Goal: Complete application form

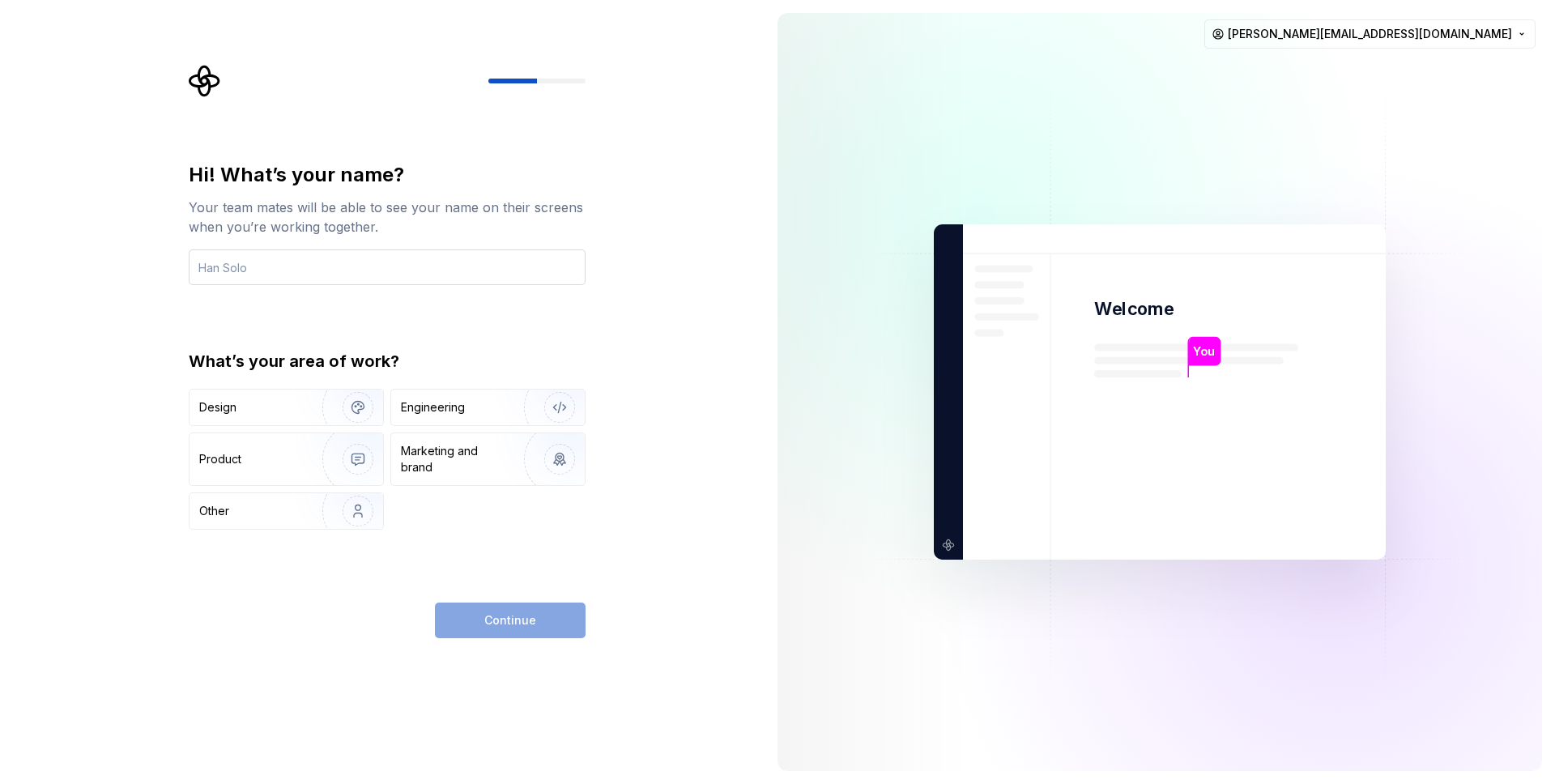
click at [268, 267] on input "text" at bounding box center [387, 267] width 397 height 36
type input "Luke Causon"
click at [343, 414] on img "button" at bounding box center [347, 407] width 104 height 109
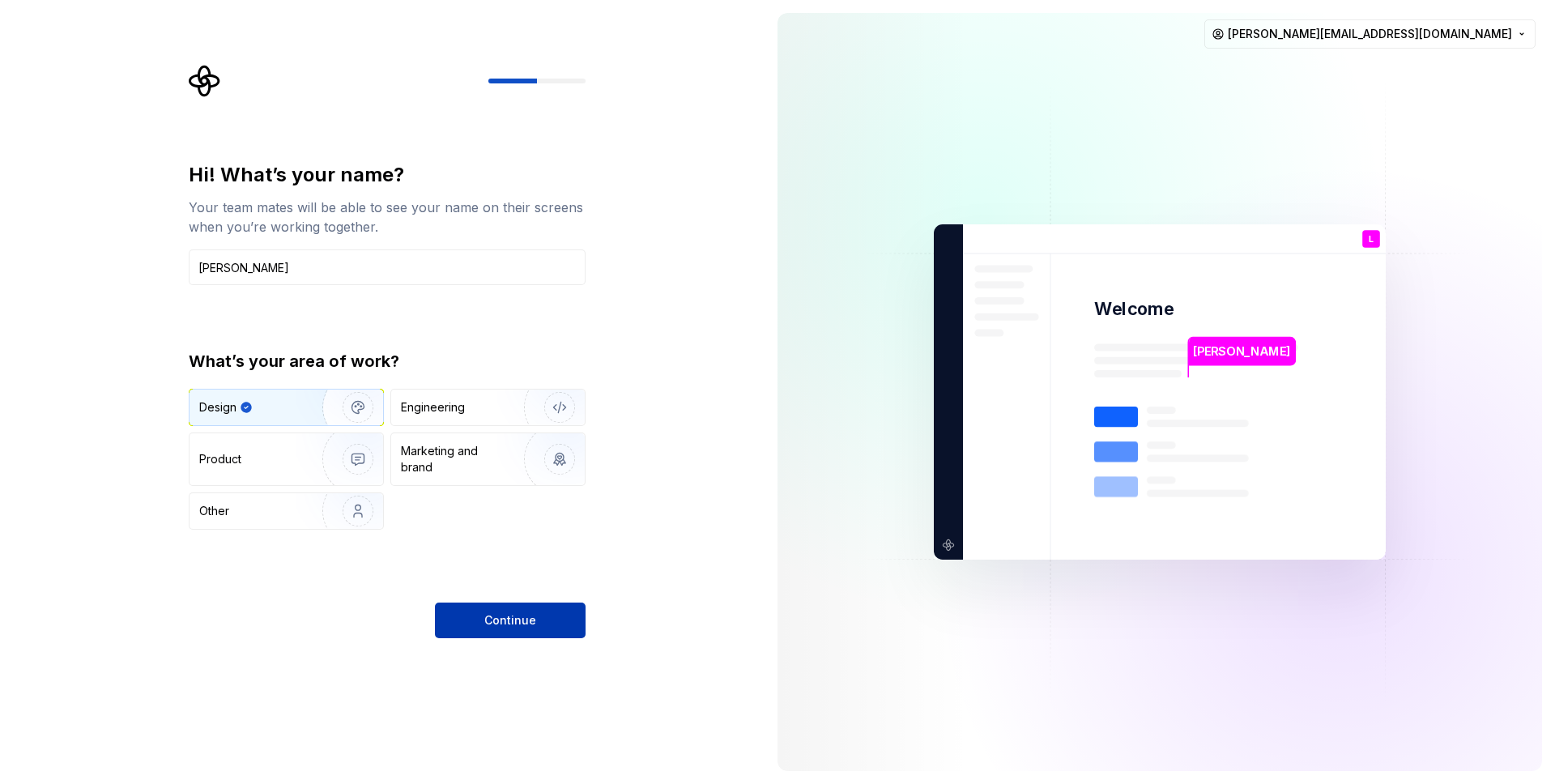
click at [516, 626] on span "Continue" at bounding box center [511, 620] width 52 height 17
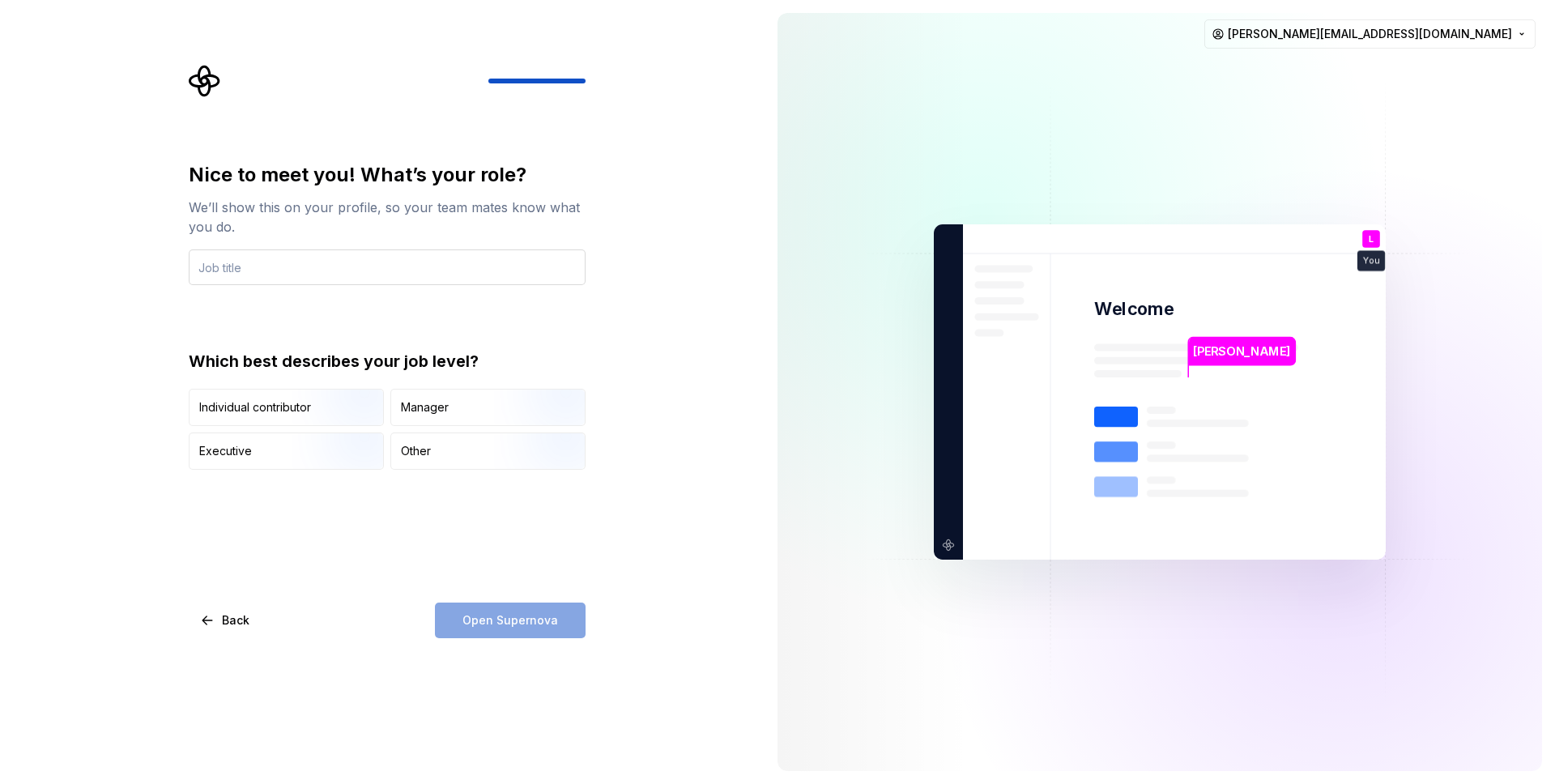
click at [302, 264] on input "text" at bounding box center [387, 267] width 397 height 36
type input "Senior Product Designer"
click at [327, 416] on img "button" at bounding box center [344, 427] width 104 height 109
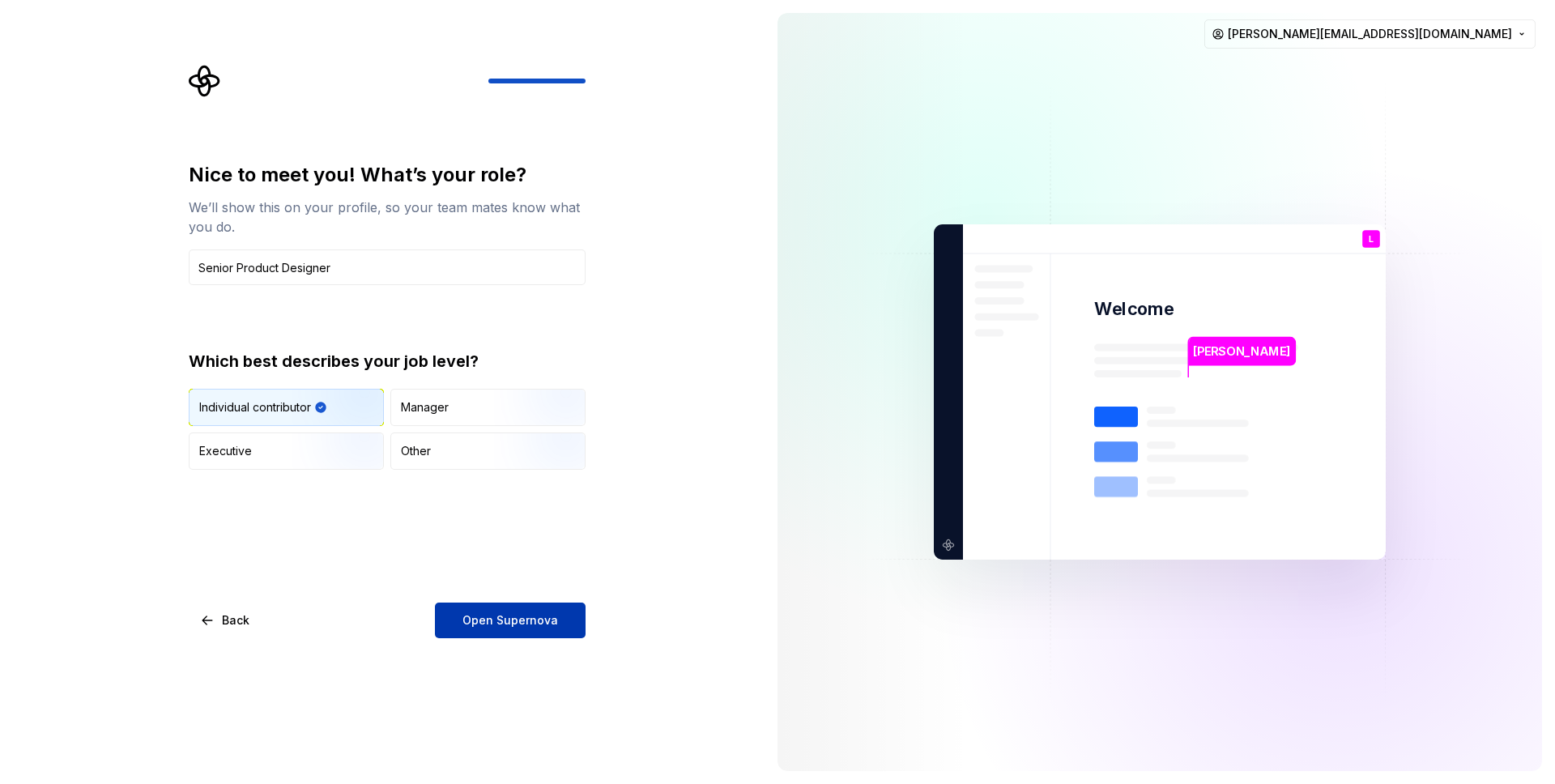
click at [528, 629] on button "Open Supernova" at bounding box center [510, 620] width 151 height 36
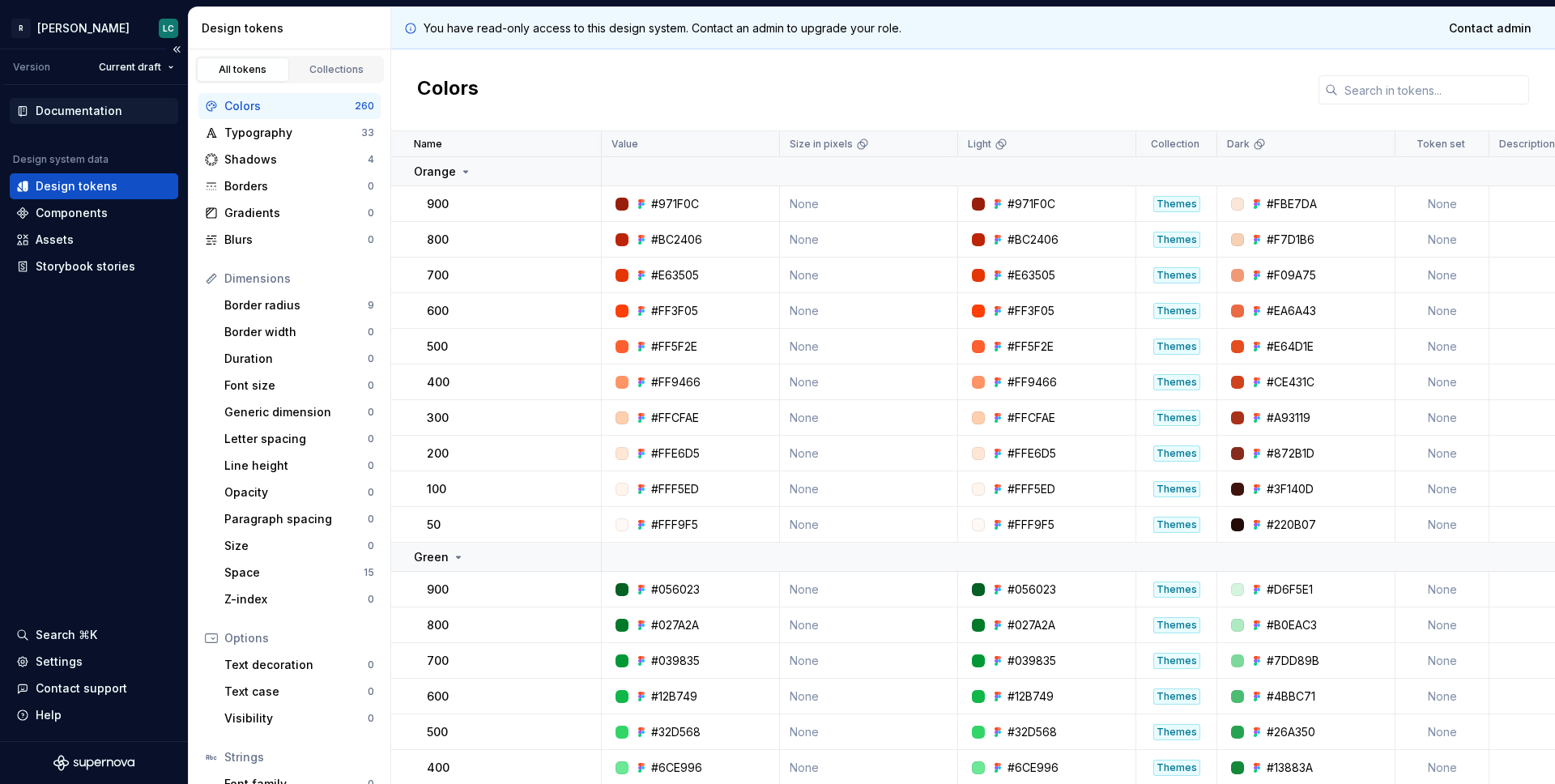
click at [86, 111] on div "Documentation" at bounding box center [79, 111] width 87 height 17
